Goal: Find specific page/section: Find specific page/section

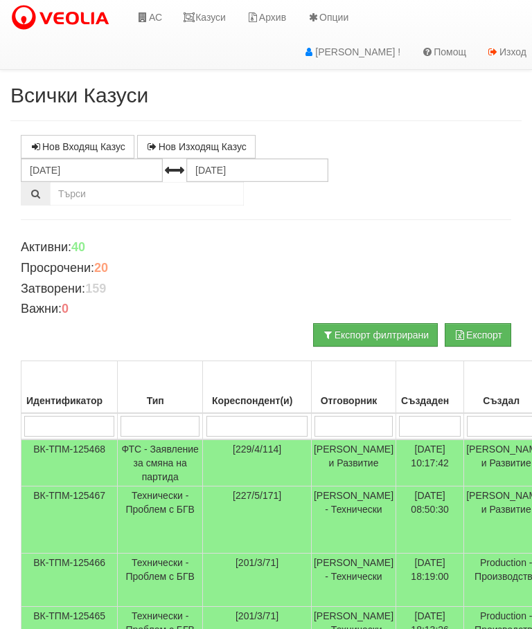
click at [209, 21] on link "Казуси" at bounding box center [204, 17] width 64 height 35
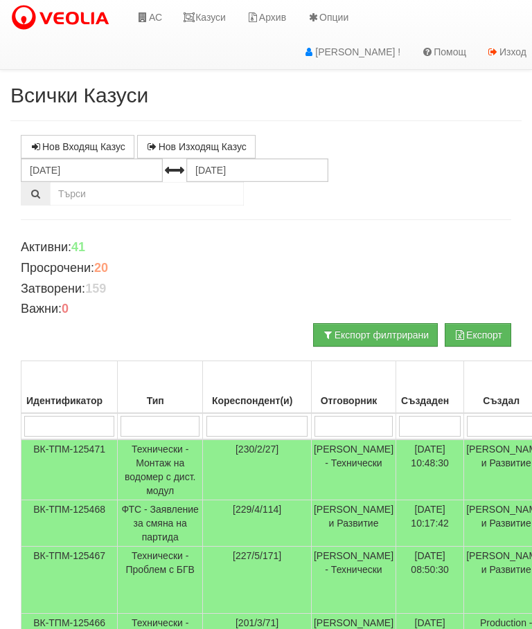
click at [216, 17] on link "Казуси" at bounding box center [204, 17] width 64 height 35
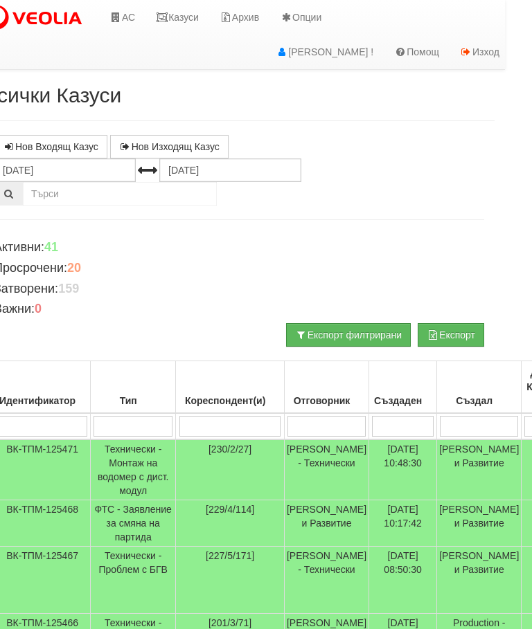
scroll to position [0, 28]
click at [189, 22] on link "Казуси" at bounding box center [177, 17] width 64 height 35
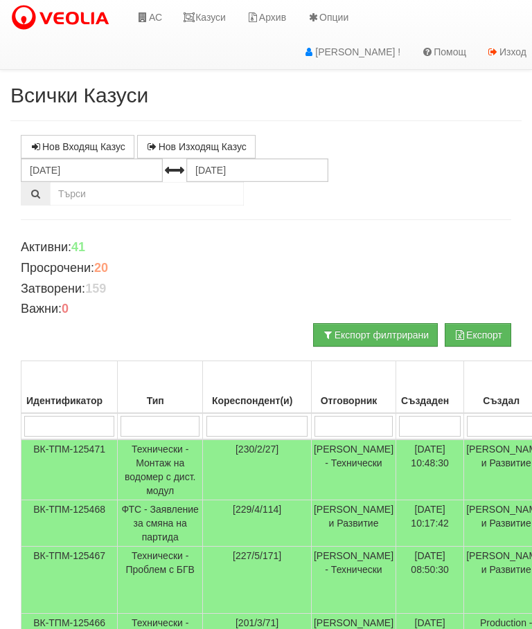
click at [211, 16] on link "Казуси" at bounding box center [204, 17] width 64 height 35
click at [200, 19] on link "Казуси" at bounding box center [204, 17] width 64 height 35
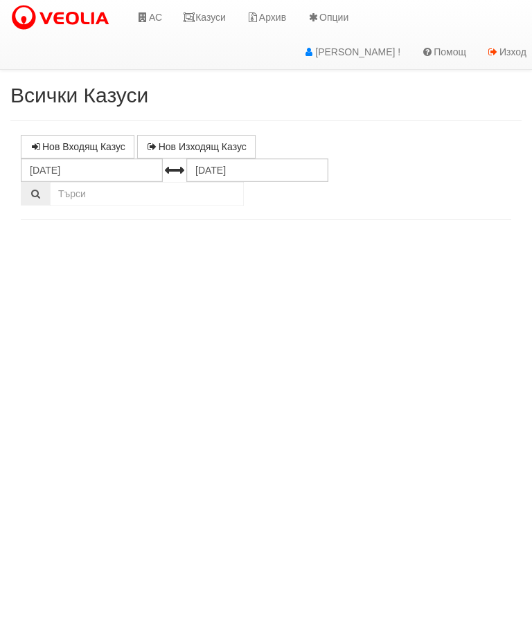
select select "10"
select select "1"
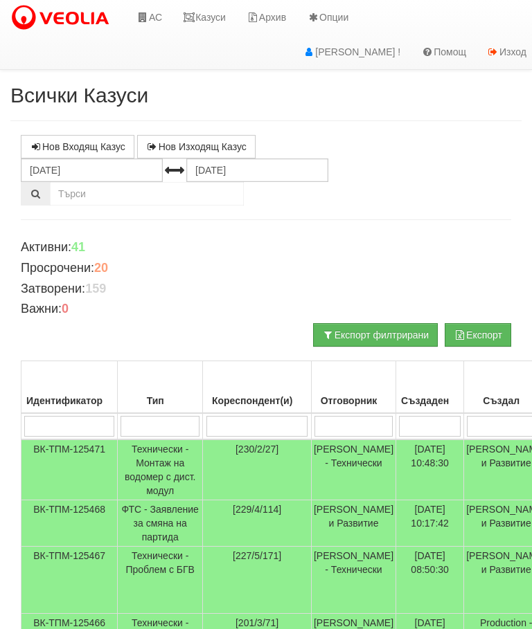
click at [207, 20] on link "Казуси" at bounding box center [204, 17] width 64 height 35
click at [199, 19] on link "Казуси" at bounding box center [204, 17] width 64 height 35
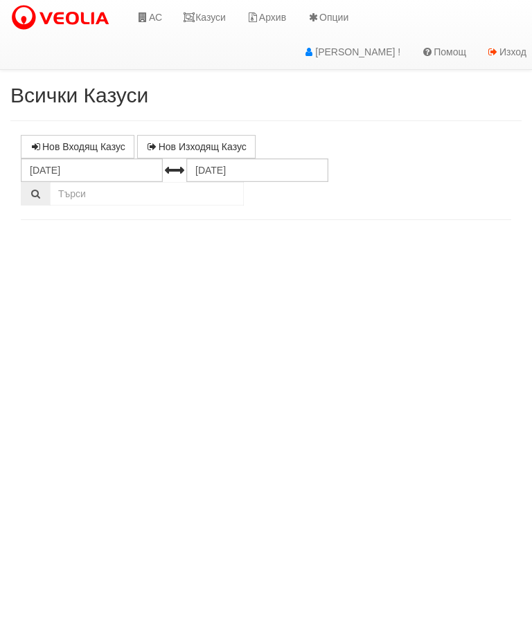
select select "10"
select select "1"
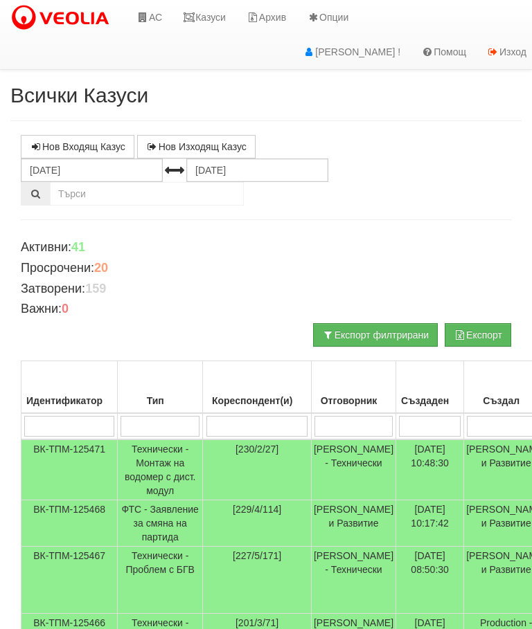
click at [220, 18] on link "Казуси" at bounding box center [204, 17] width 64 height 35
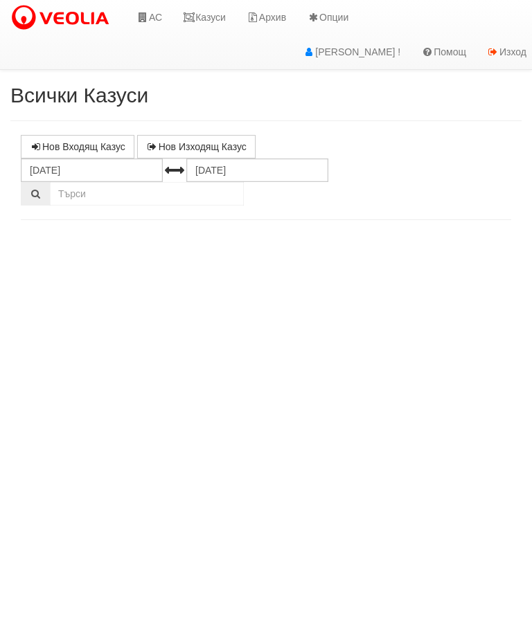
select select "10"
select select "1"
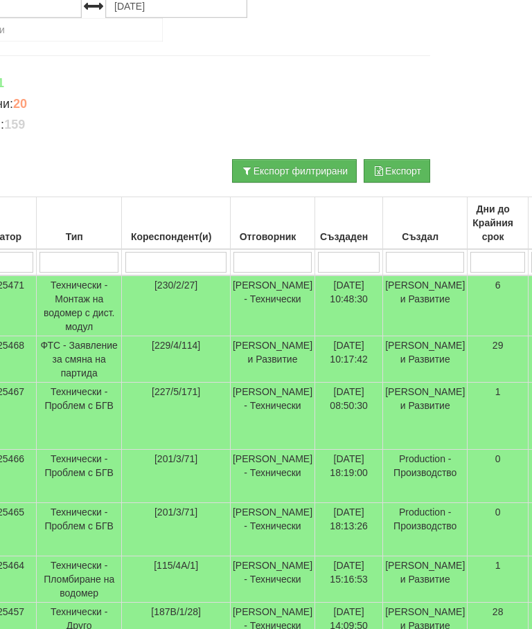
scroll to position [164, 0]
